Goal: Task Accomplishment & Management: Manage account settings

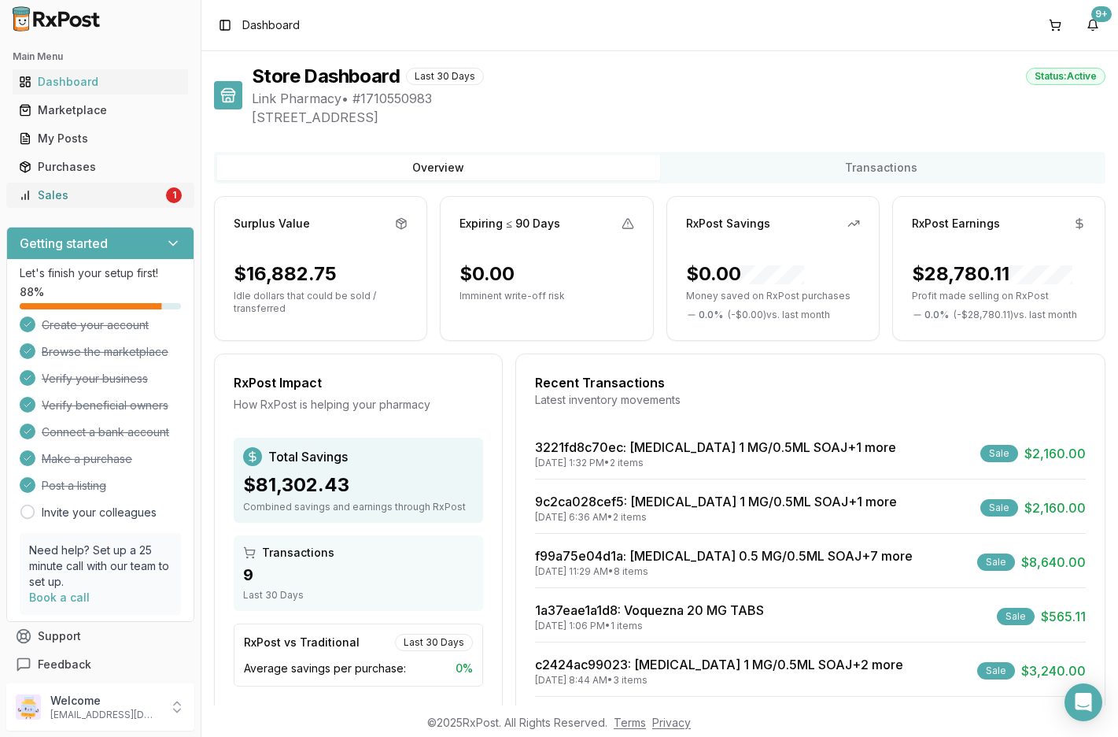
click at [109, 201] on div "Sales" at bounding box center [91, 195] width 144 height 16
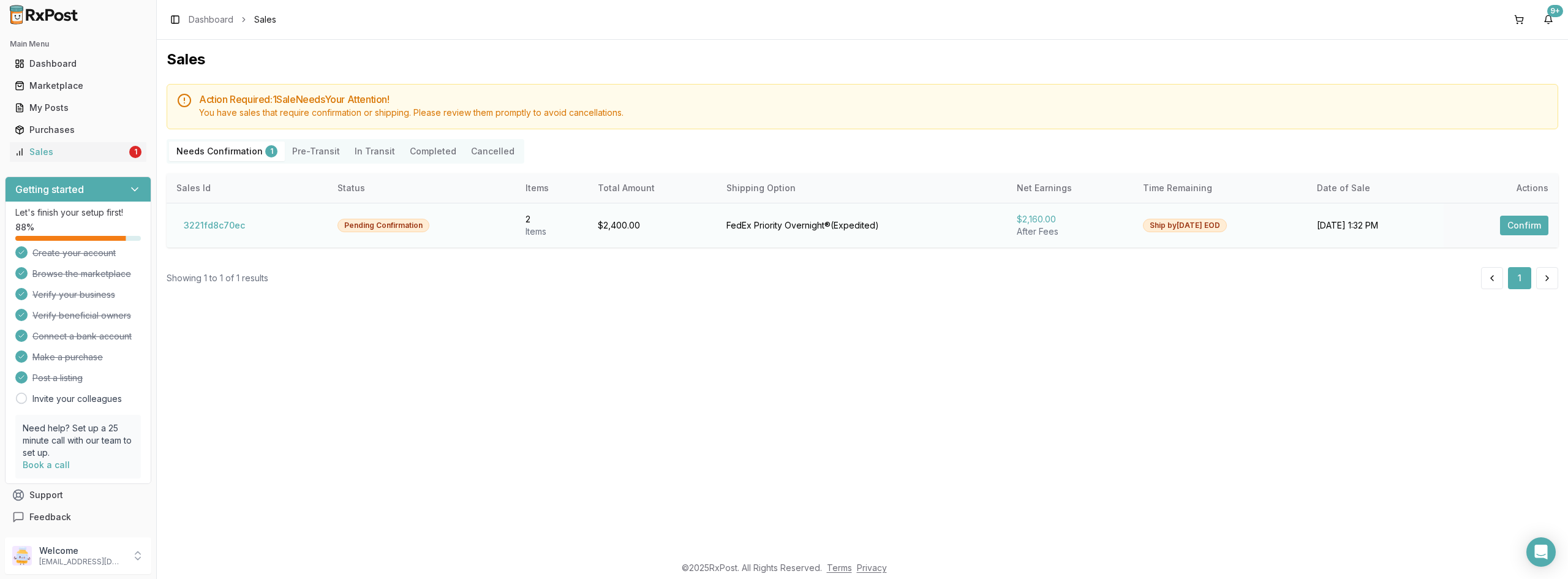
click at [870, 229] on button "Confirm" at bounding box center [1524, 225] width 48 height 19
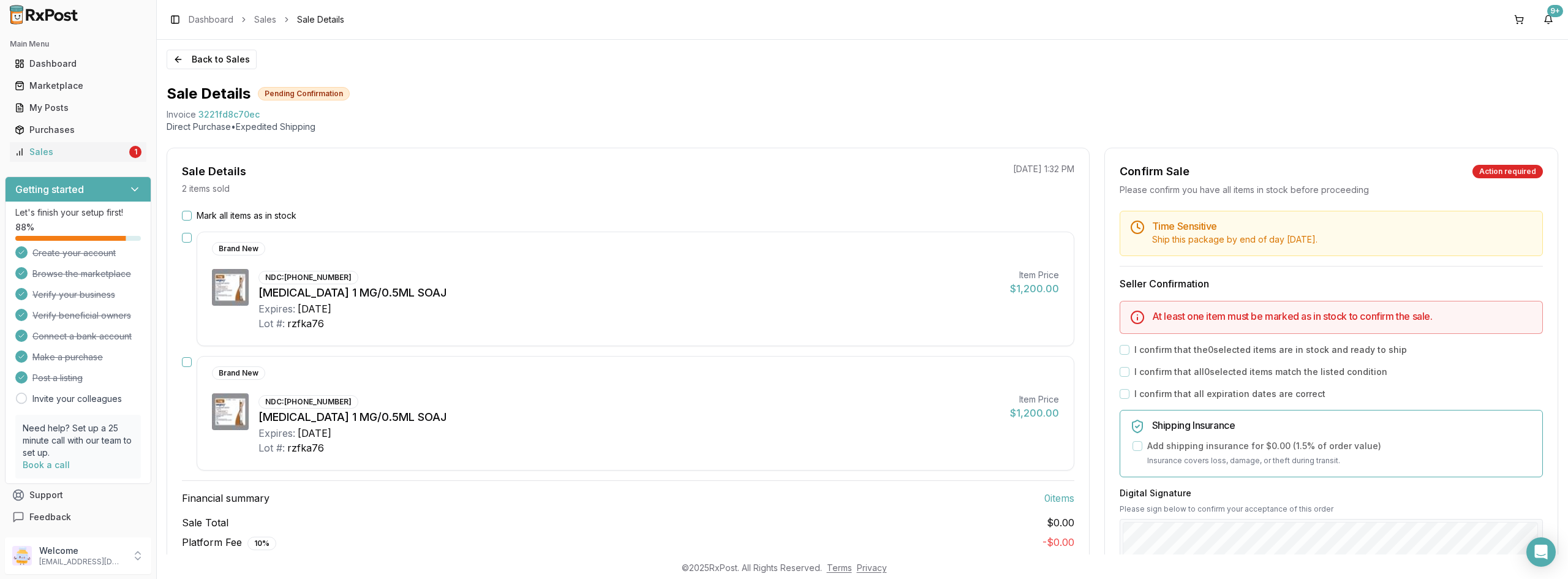
click at [188, 214] on button "Mark all items as in stock" at bounding box center [187, 216] width 10 height 10
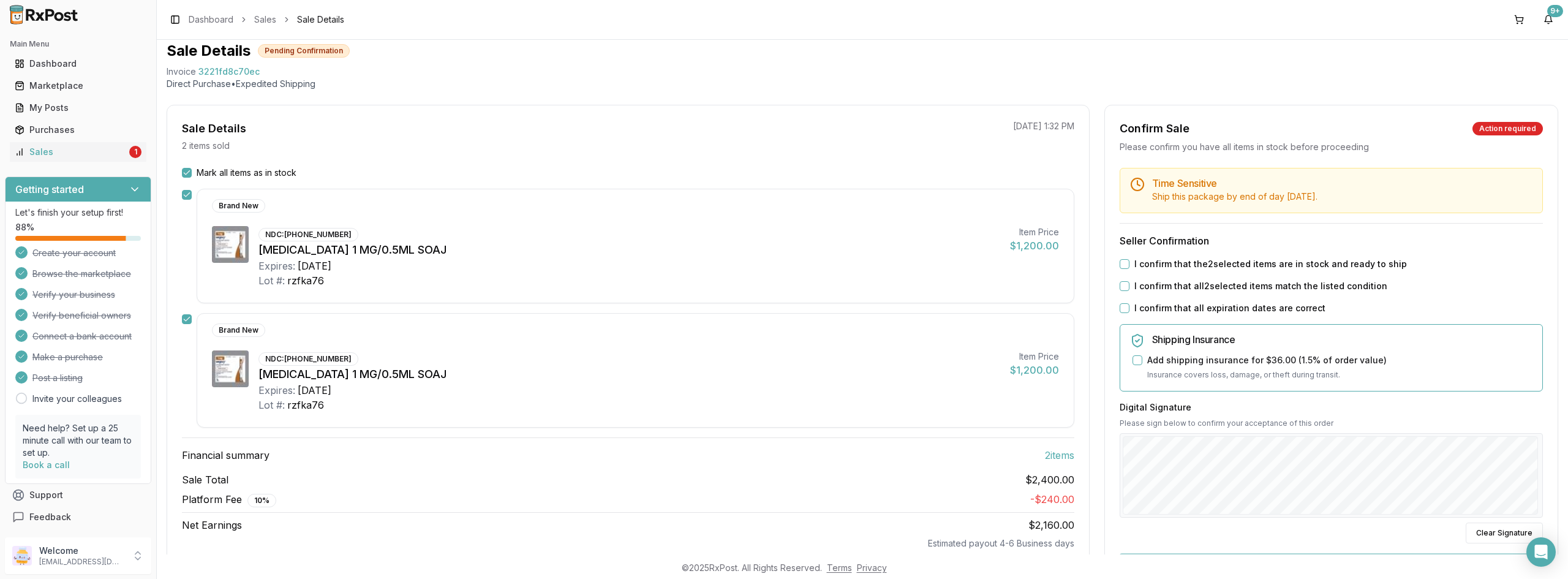
scroll to position [65, 0]
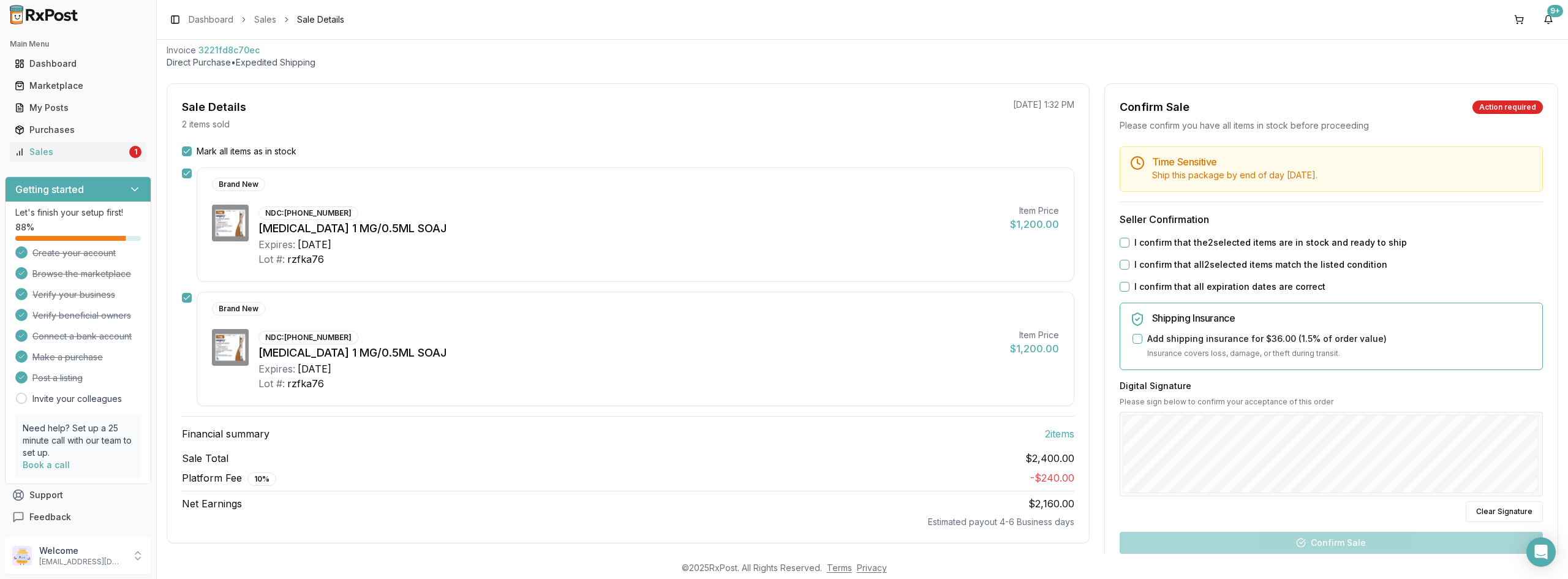
click at [870, 243] on button "I confirm that the 2 selected items are in stock and ready to ship" at bounding box center [1124, 242] width 10 height 10
click at [870, 268] on button "I confirm that all 2 selected items match the listed condition" at bounding box center [1124, 265] width 10 height 10
click at [870, 287] on button "I confirm that all expiration dates are correct" at bounding box center [1124, 286] width 10 height 10
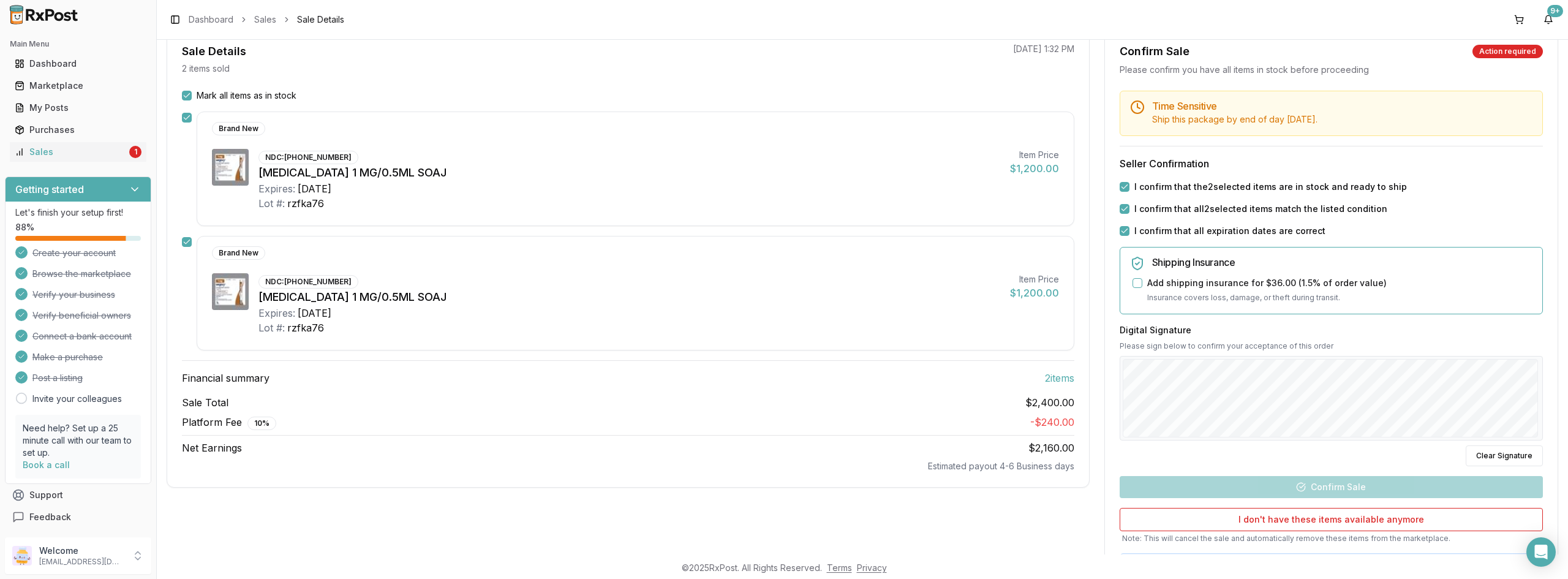
scroll to position [187, 0]
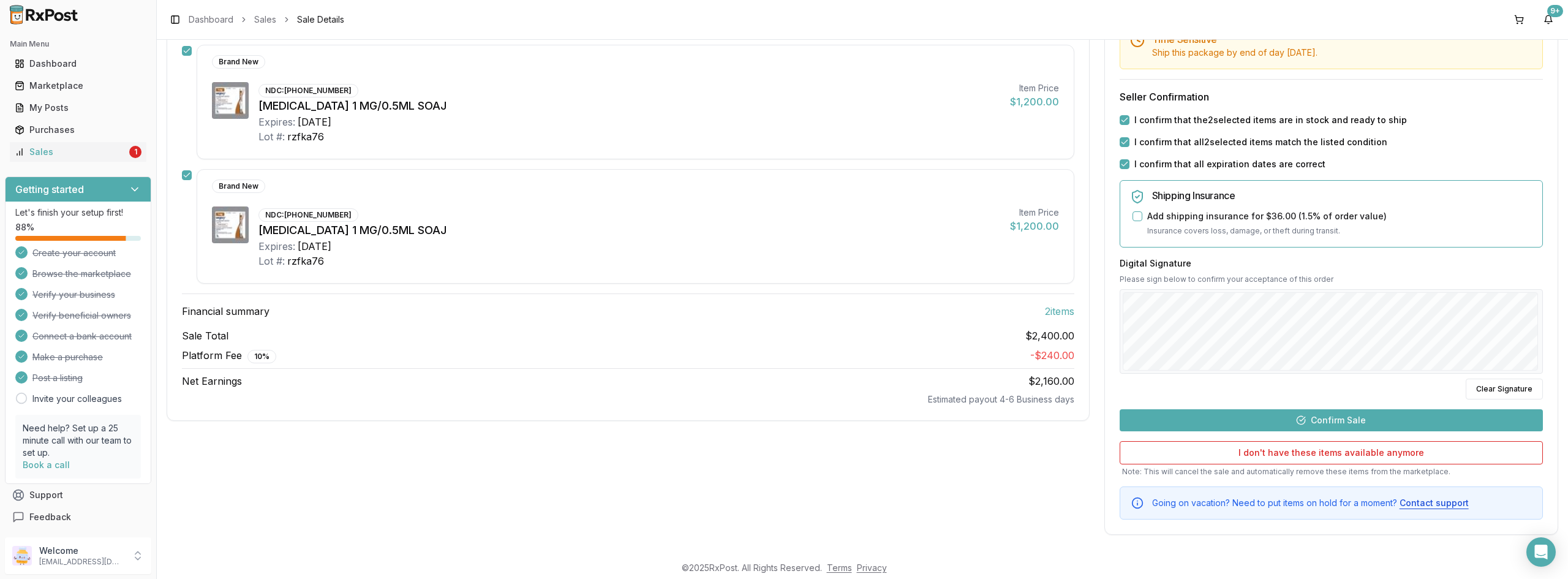
click at [870, 416] on button "Confirm Sale" at bounding box center [1331, 420] width 424 height 22
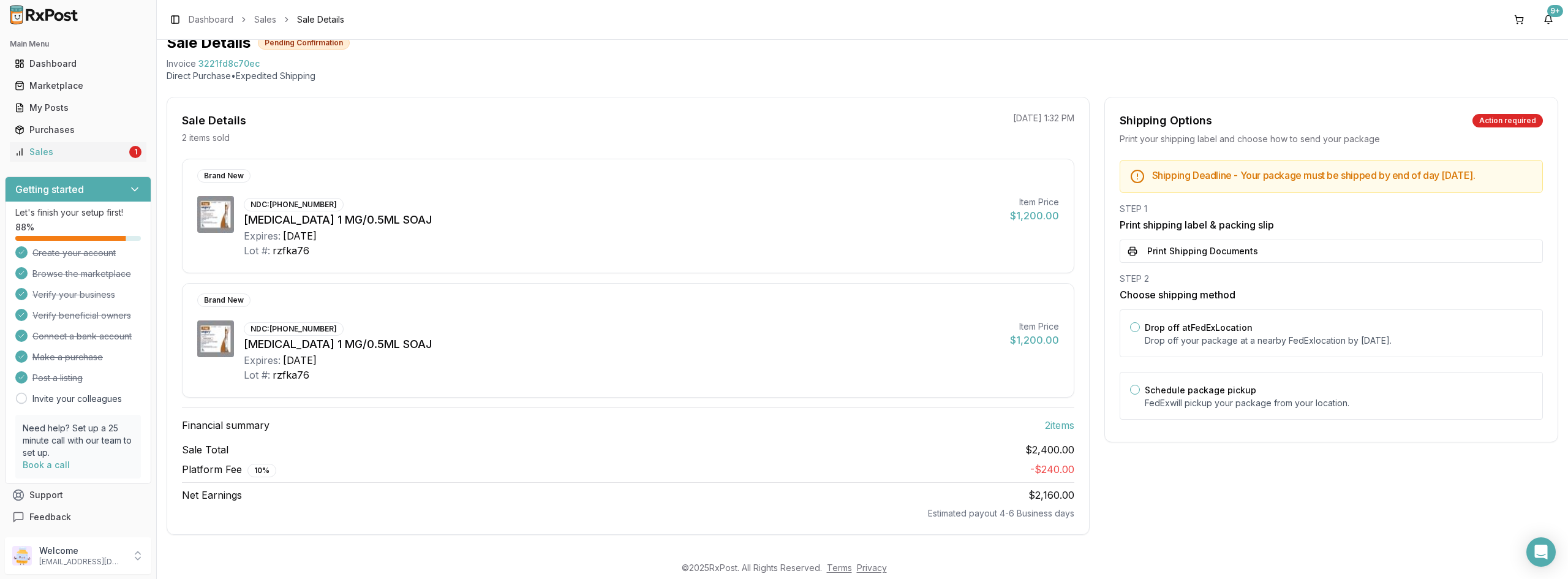
scroll to position [51, 0]
click at [870, 257] on button "Print Shipping Documents" at bounding box center [1331, 251] width 424 height 23
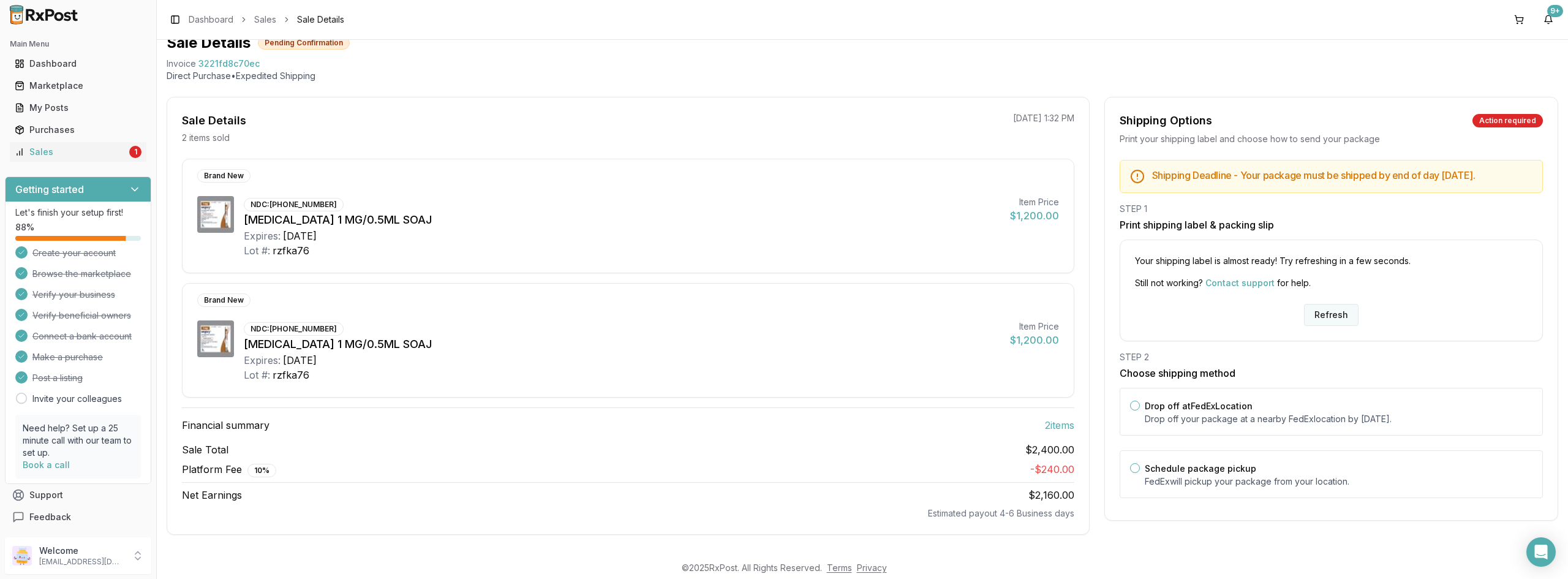
click at [870, 319] on button "Refresh" at bounding box center [1331, 314] width 54 height 22
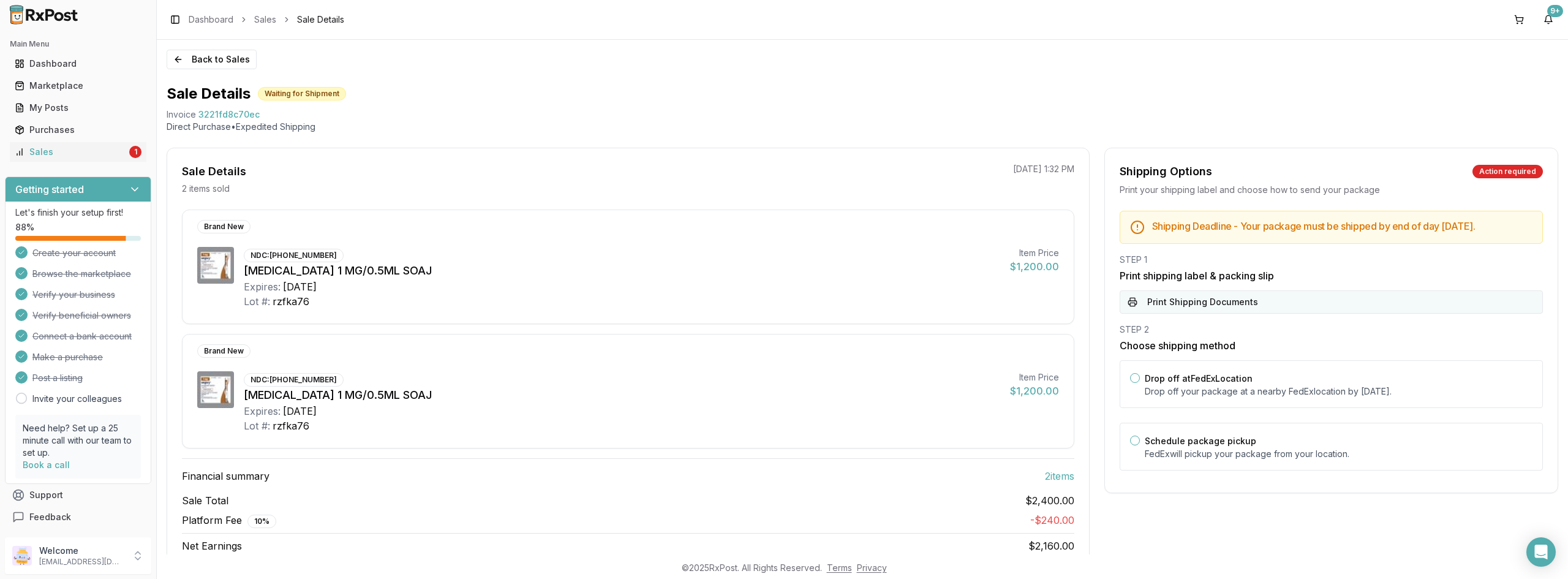
click at [1187, 313] on button "Print Shipping Documents" at bounding box center [1331, 302] width 424 height 23
